Goal: Find specific page/section: Find specific page/section

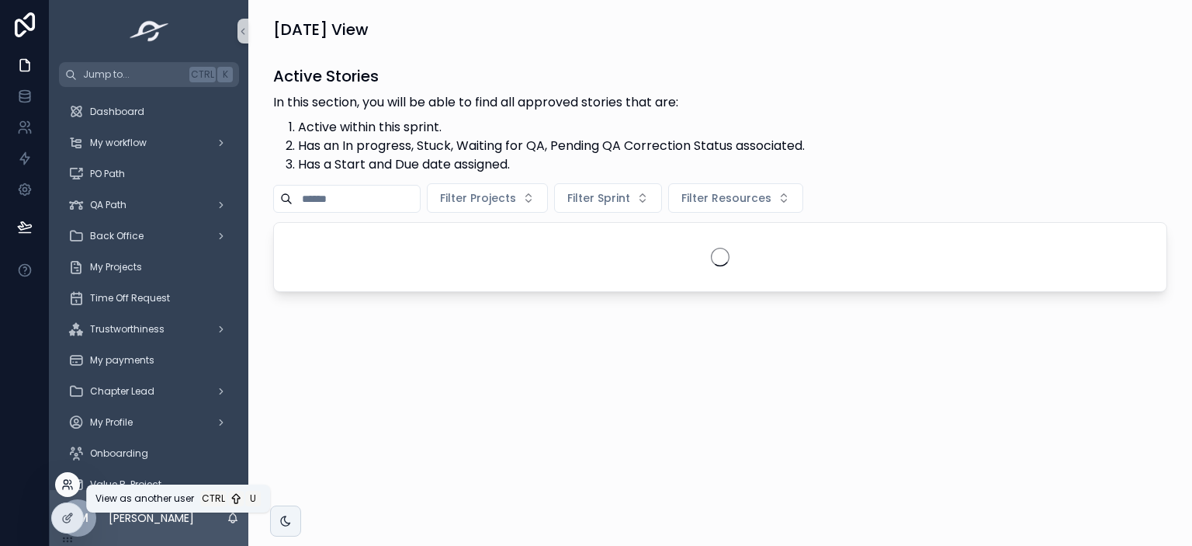
click at [66, 484] on icon at bounding box center [67, 484] width 12 height 12
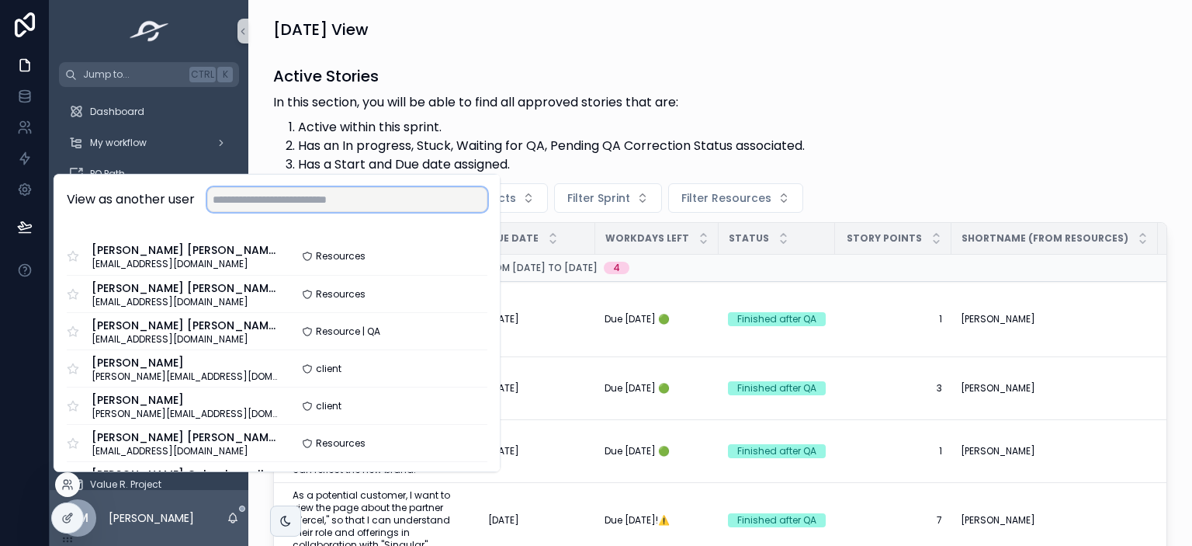
click at [274, 199] on input "text" at bounding box center [347, 199] width 280 height 25
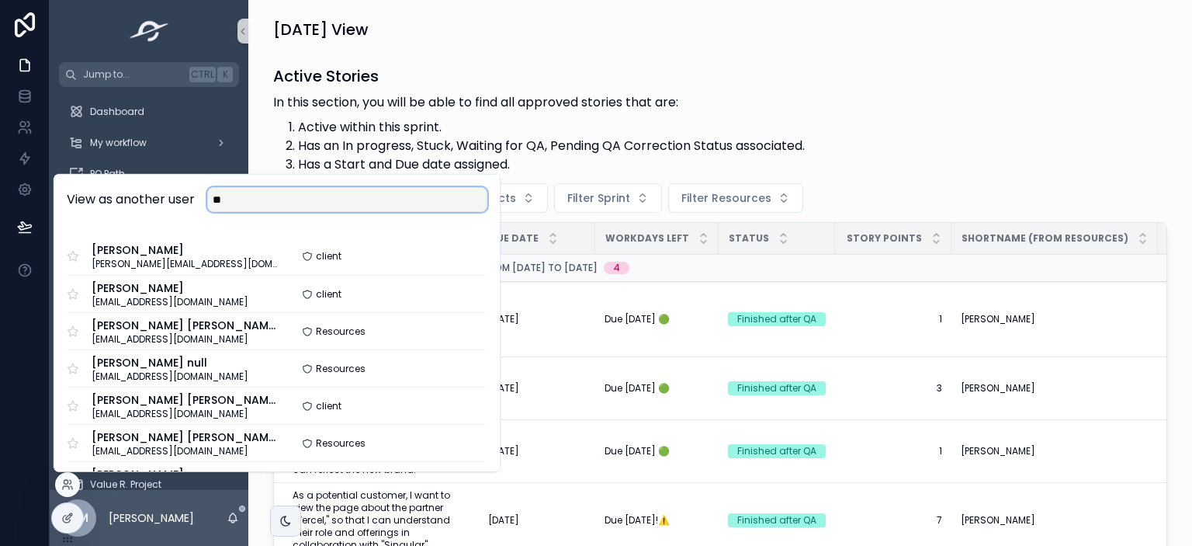
type input "*"
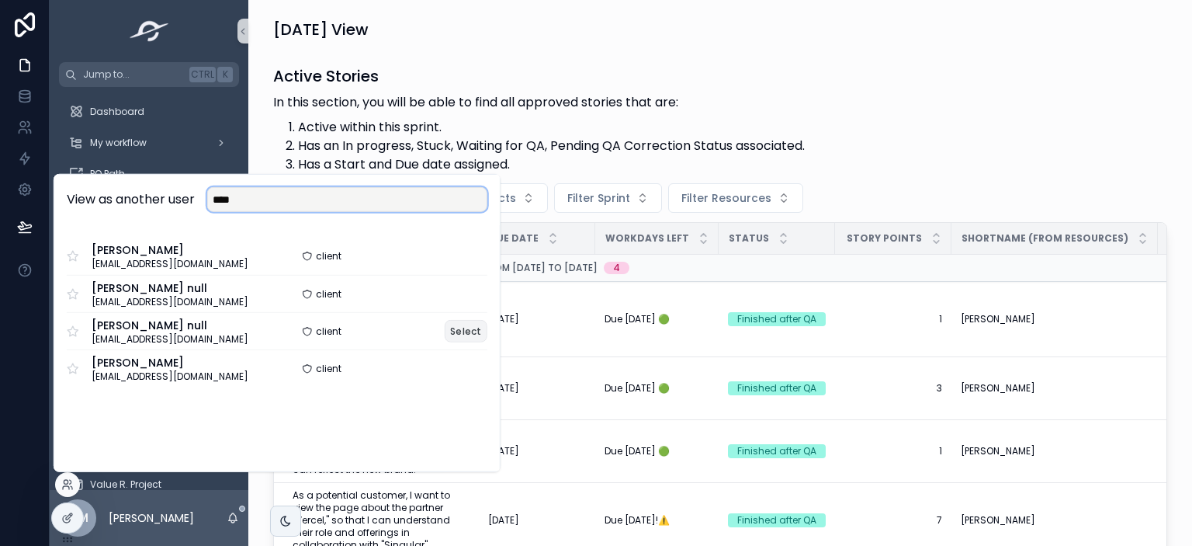
type input "****"
click at [472, 325] on button "Select" at bounding box center [466, 331] width 43 height 23
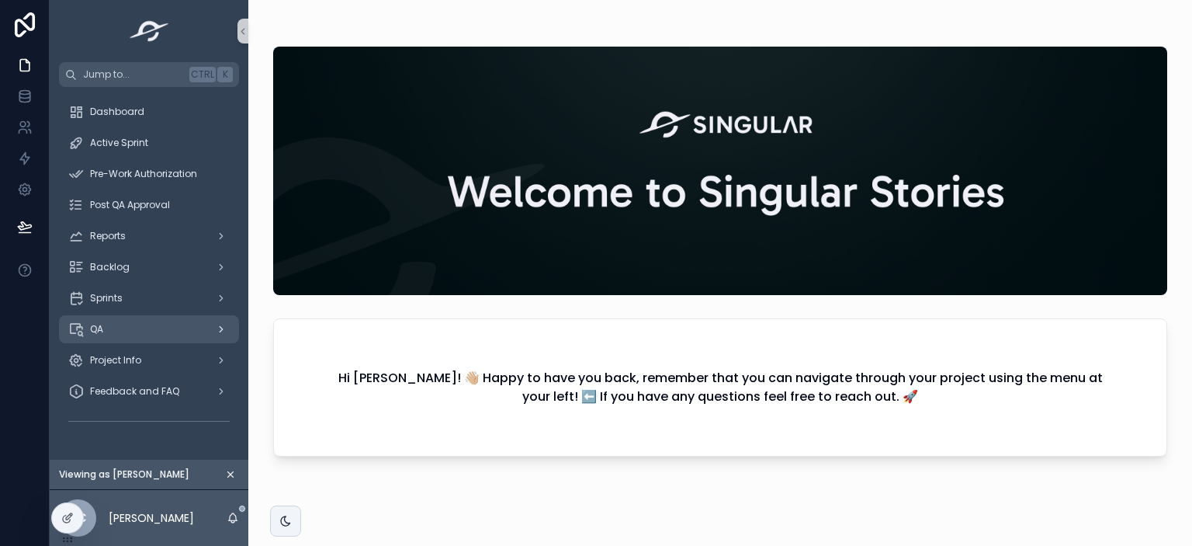
click at [191, 331] on div "QA" at bounding box center [148, 329] width 161 height 25
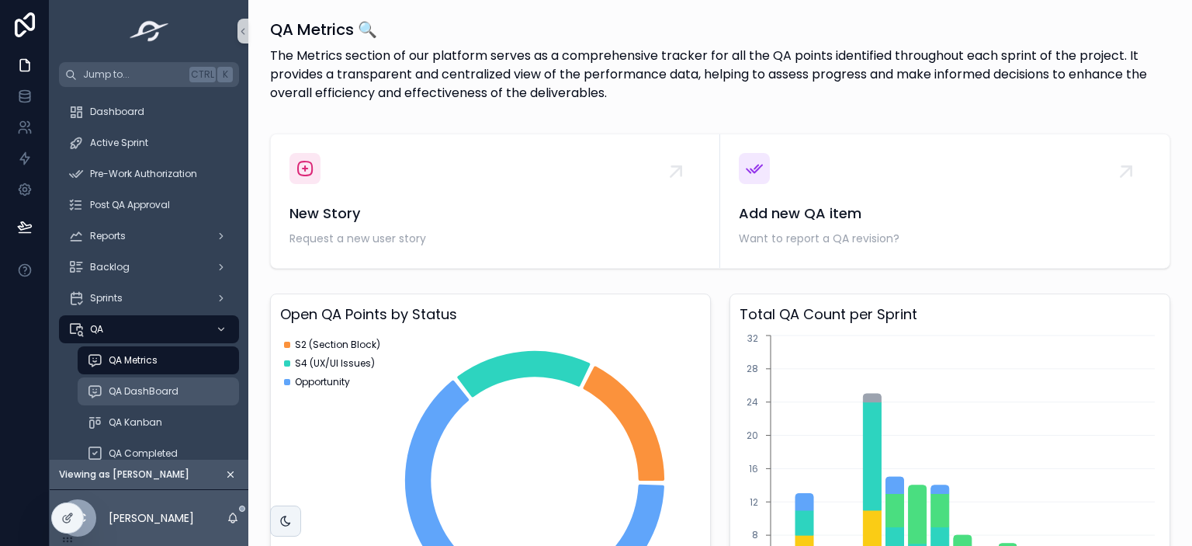
click at [164, 390] on span "QA DashBoard" at bounding box center [144, 391] width 70 height 12
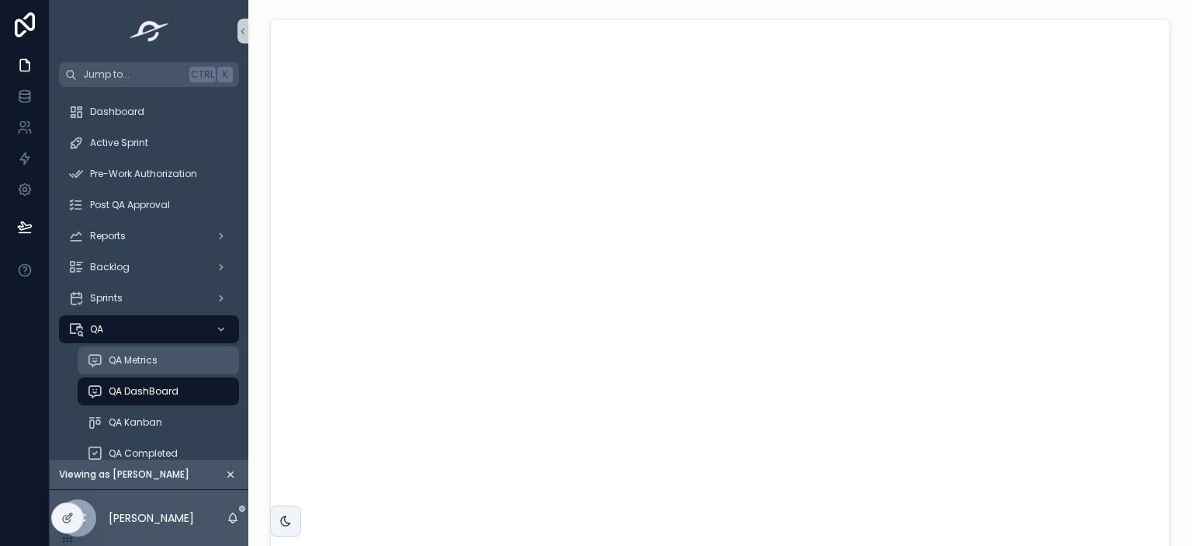
click at [134, 363] on span "QA Metrics" at bounding box center [133, 360] width 49 height 12
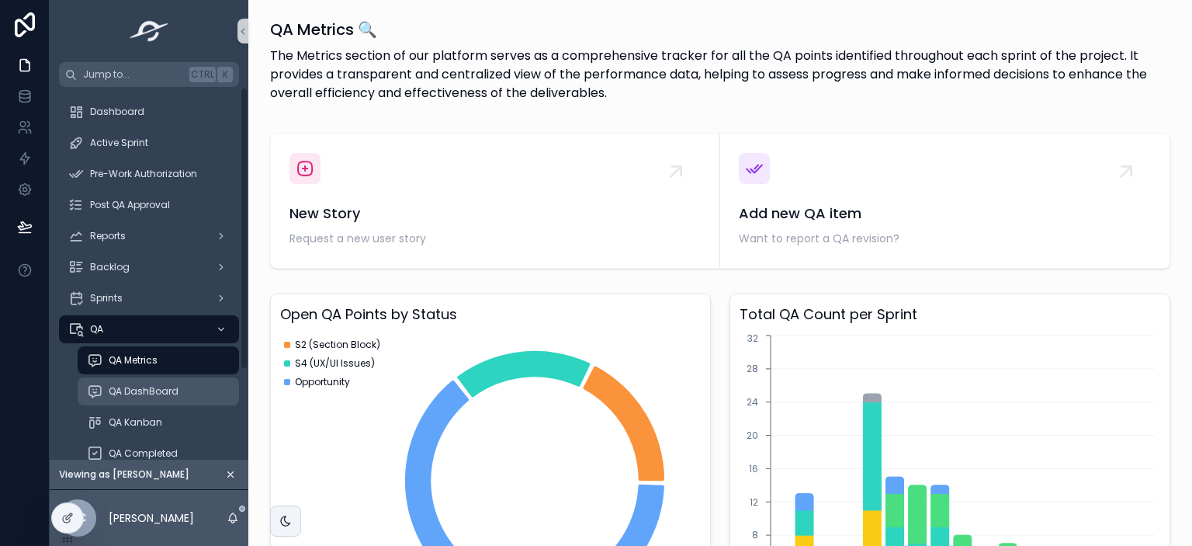
click at [130, 394] on span "QA DashBoard" at bounding box center [144, 391] width 70 height 12
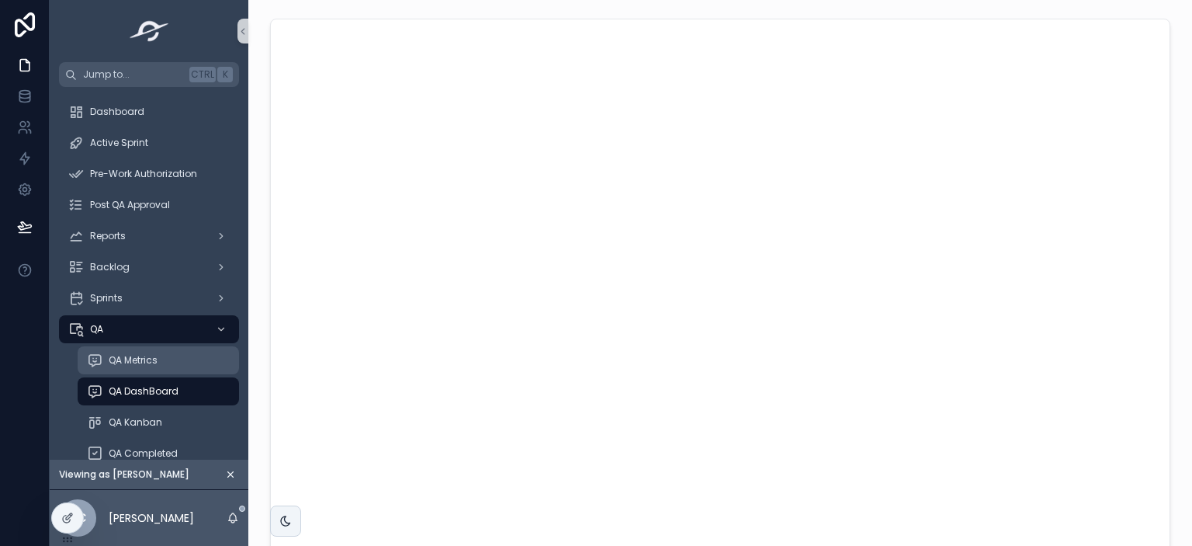
click at [167, 360] on div "QA Metrics" at bounding box center [158, 360] width 143 height 25
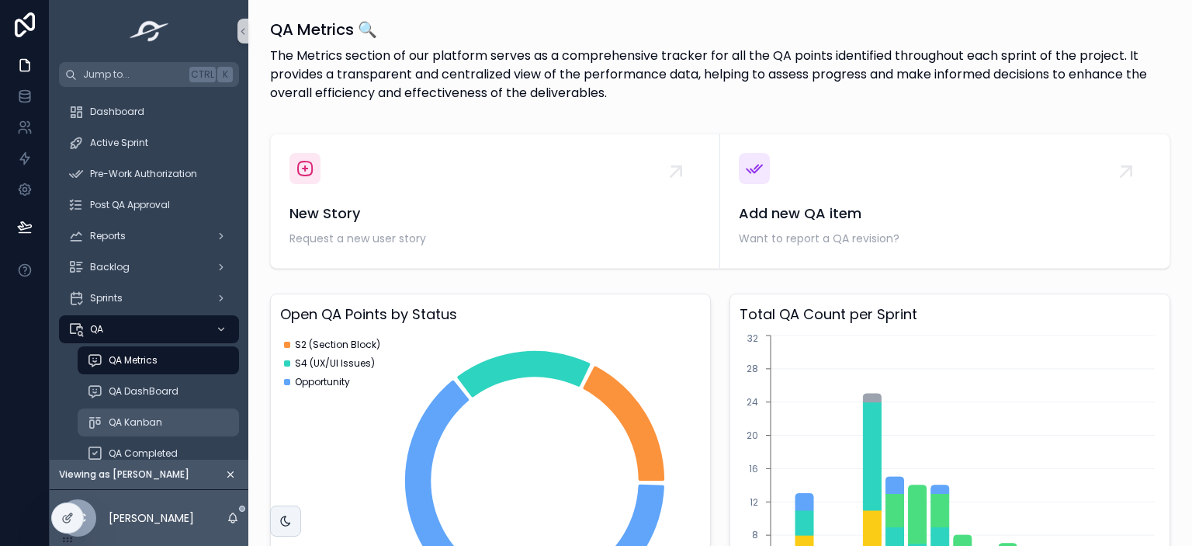
click at [155, 429] on div "QA Kanban" at bounding box center [158, 422] width 143 height 25
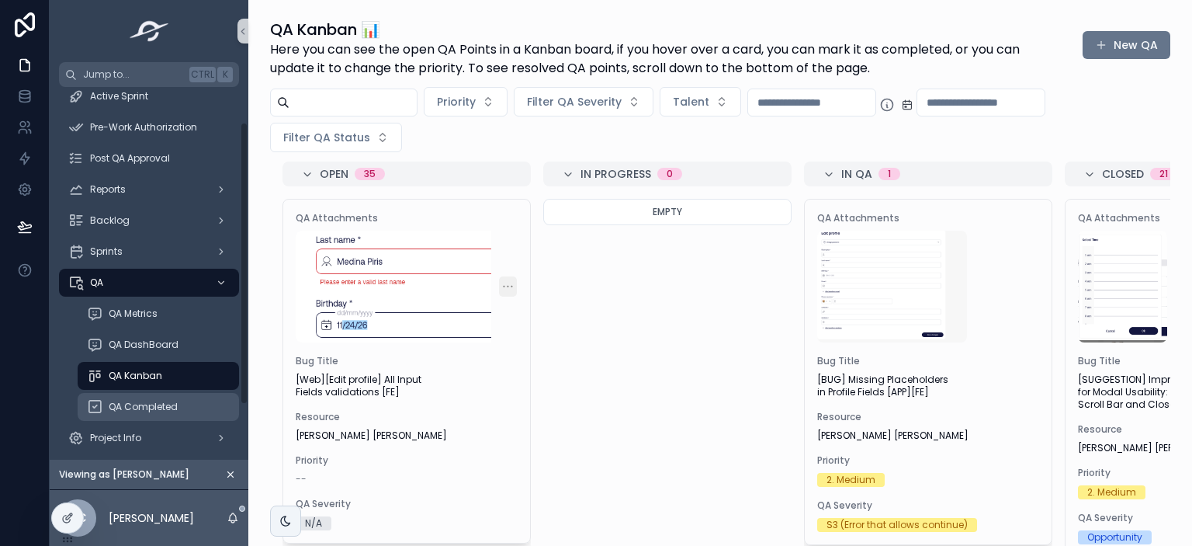
scroll to position [47, 0]
click at [177, 396] on div "QA Completed" at bounding box center [158, 406] width 143 height 25
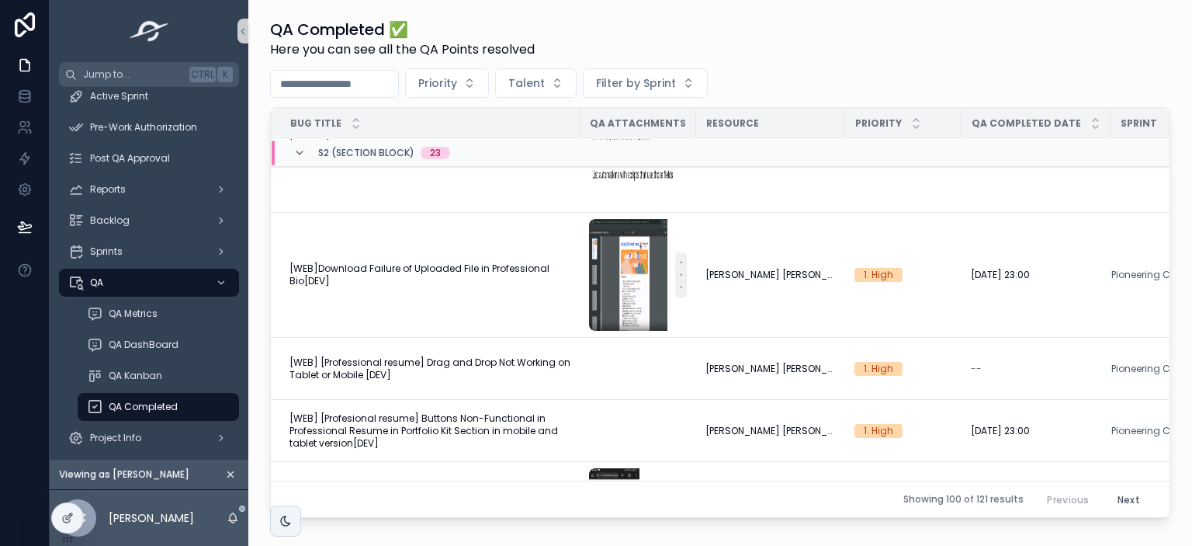
scroll to position [769, 0]
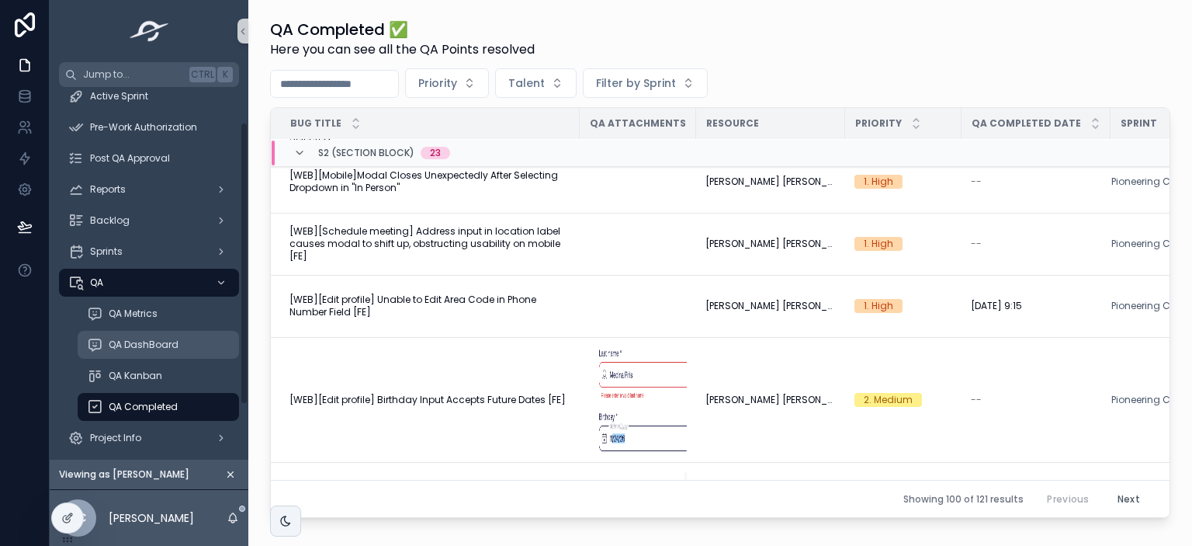
click at [186, 347] on div "QA DashBoard" at bounding box center [158, 344] width 143 height 25
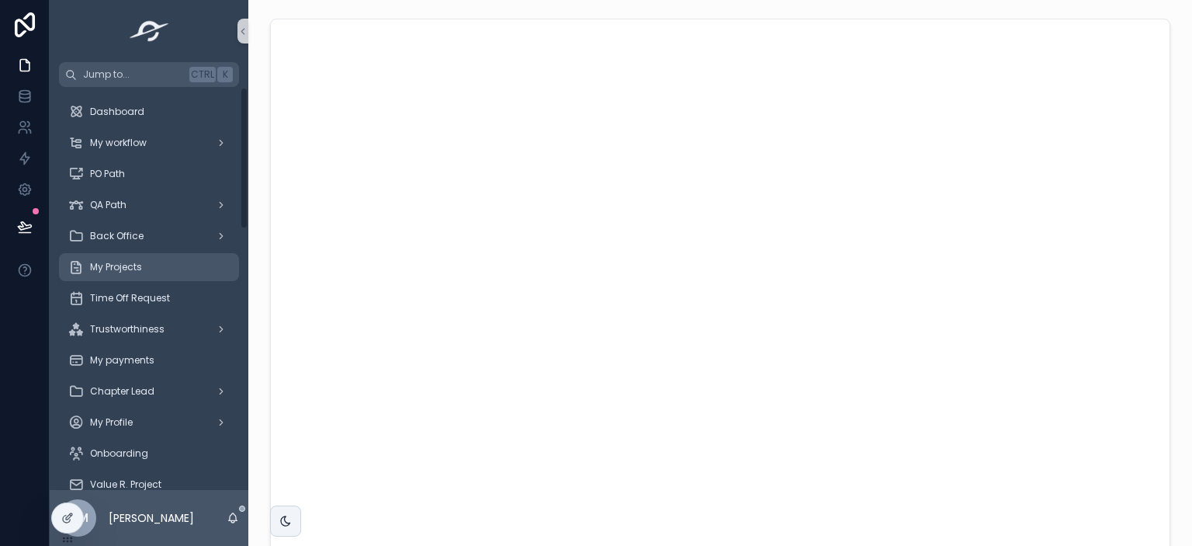
click at [143, 257] on div "My Projects" at bounding box center [148, 267] width 161 height 25
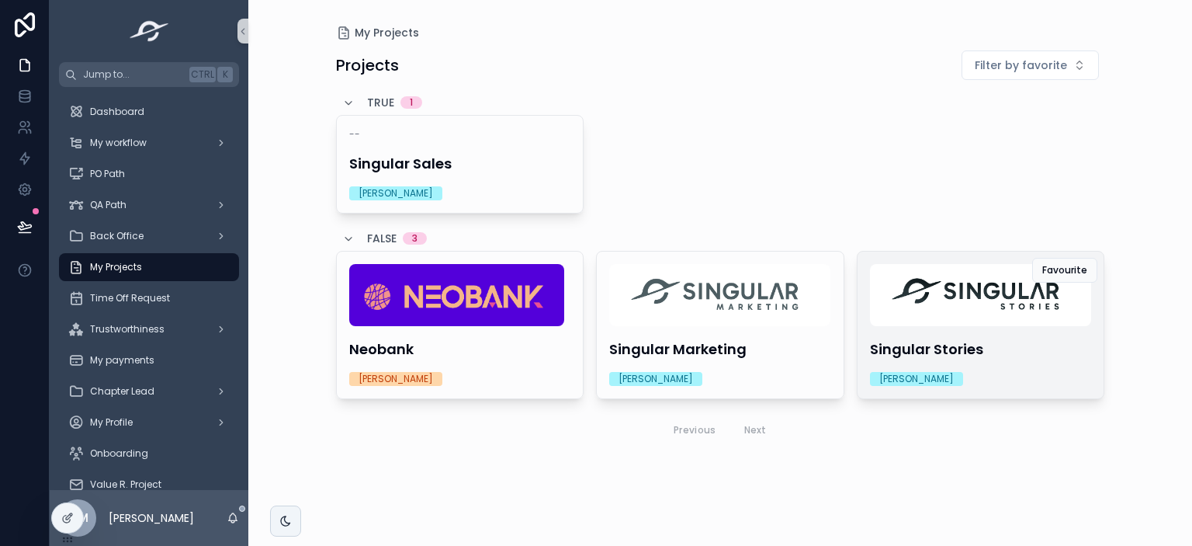
click at [931, 313] on img "scrollable content" at bounding box center [980, 295] width 221 height 62
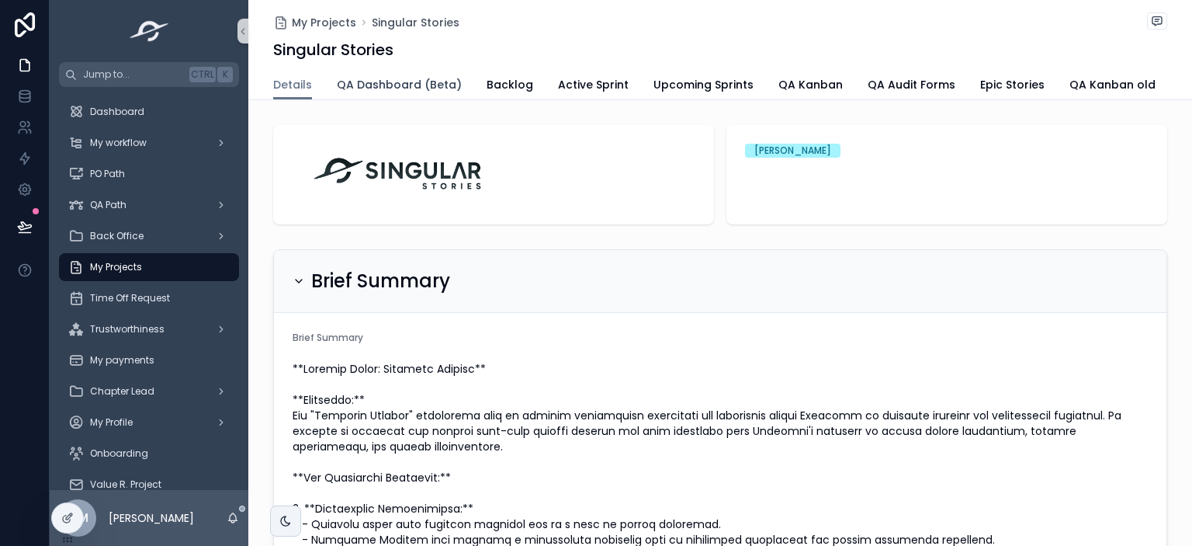
click at [397, 92] on link "QA Dashboard (Beta)" at bounding box center [399, 86] width 125 height 31
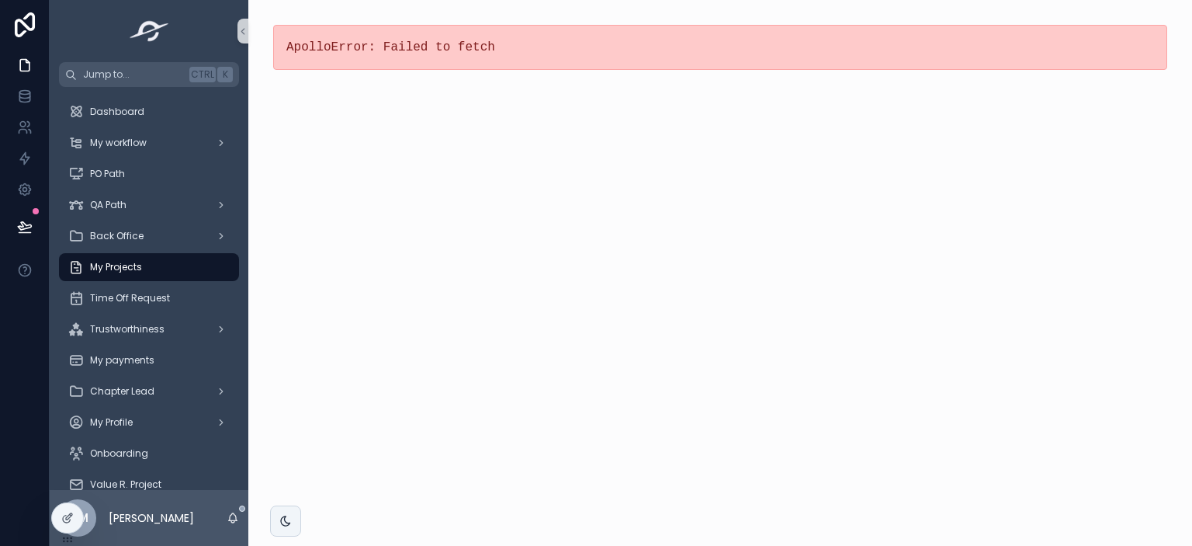
click at [182, 264] on div "My Projects" at bounding box center [148, 267] width 161 height 25
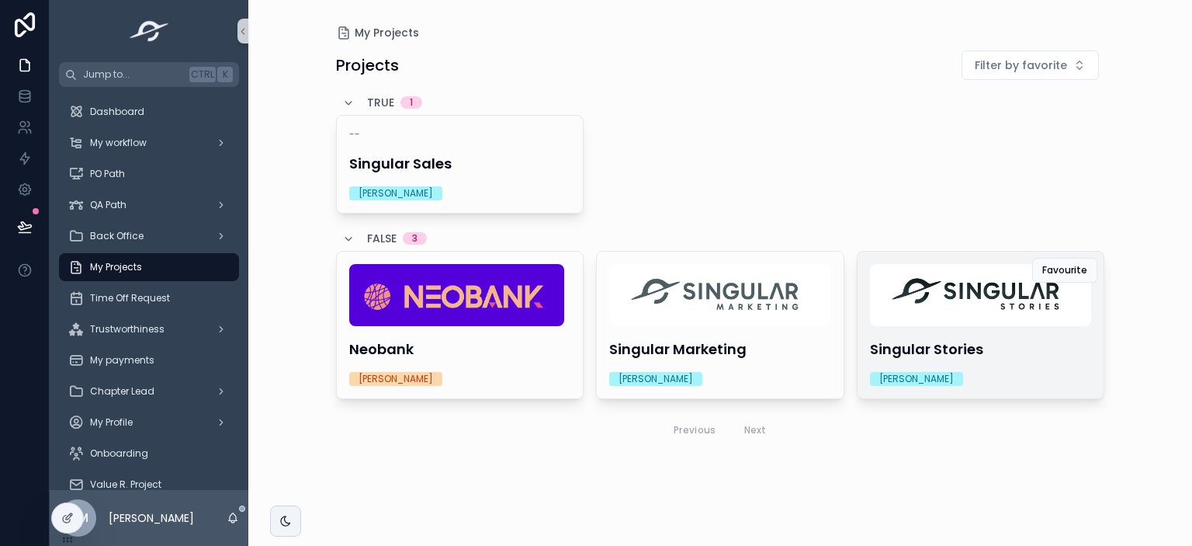
click at [915, 342] on h4 "Singular Stories" at bounding box center [981, 348] width 222 height 21
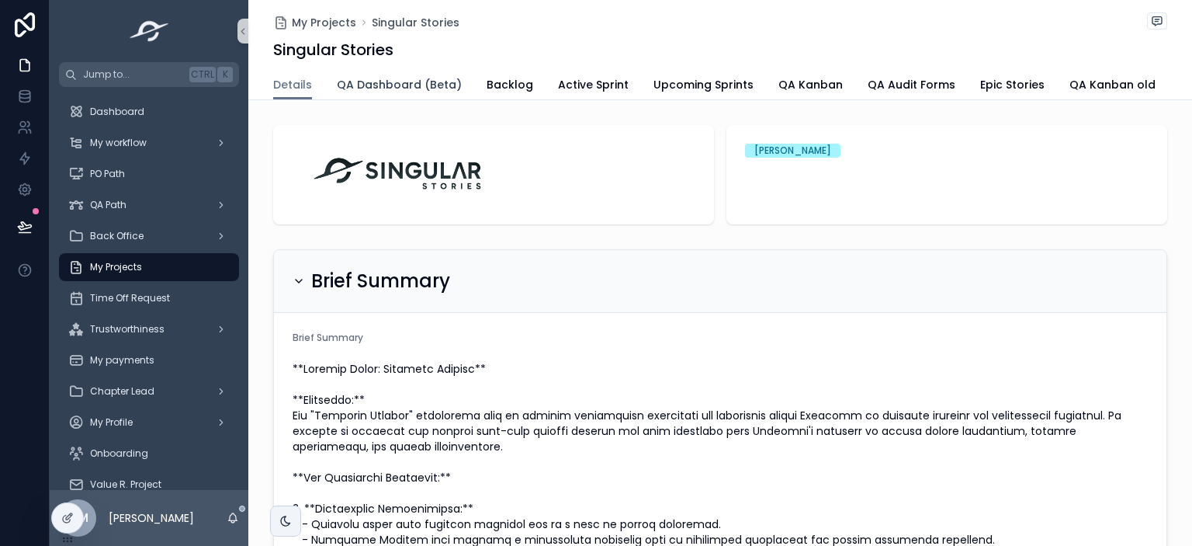
click at [397, 92] on link "QA Dashboard (Beta)" at bounding box center [399, 86] width 125 height 31
